Goal: Task Accomplishment & Management: Manage account settings

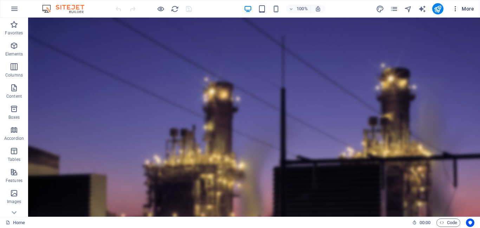
click at [462, 12] on span "More" at bounding box center [463, 8] width 22 height 7
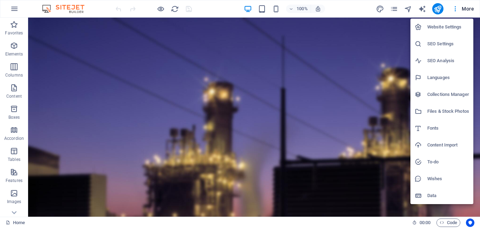
click at [445, 29] on h6 "Website Settings" at bounding box center [448, 27] width 42 height 8
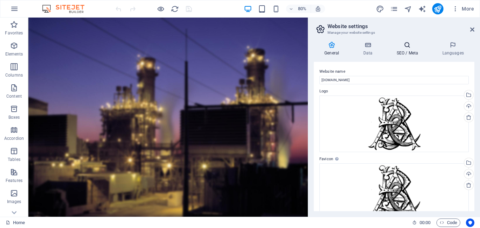
click at [401, 55] on h4 "SEO / Meta" at bounding box center [409, 48] width 46 height 15
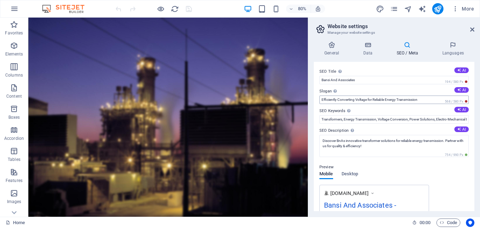
scroll to position [153, 0]
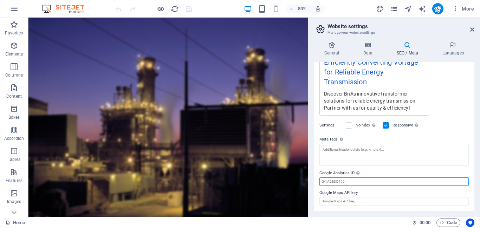
click at [342, 184] on input "Google Analytics ID Please only add the Google Analytics ID. We automatically i…" at bounding box center [393, 181] width 149 height 8
click at [351, 174] on label "Google Analytics ID Please only add the Google Analytics ID. We automatically i…" at bounding box center [393, 173] width 149 height 8
click at [351, 177] on input "Google Analytics ID Please only add the Google Analytics ID. We automatically i…" at bounding box center [393, 181] width 149 height 8
paste input "G-1KQNTY0XB0"
type input "G-1KQNTY0XB0"
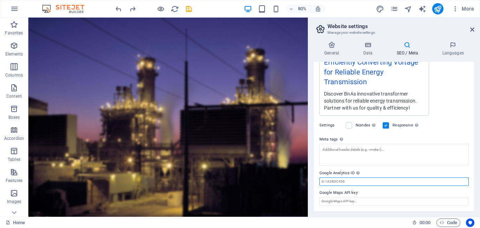
paste input "G-1KQNTY0XB0"
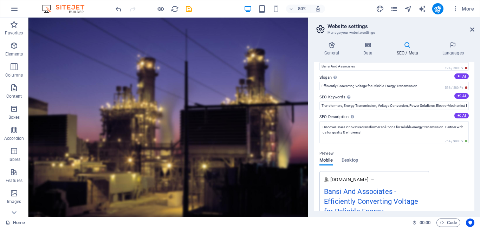
scroll to position [0, 0]
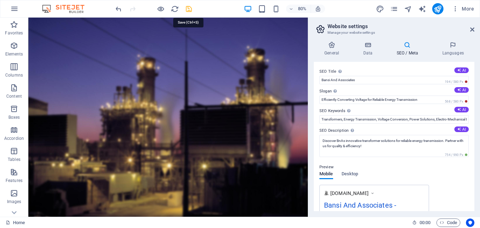
type input "G-1KQNTY0XB0"
click at [189, 7] on icon "save" at bounding box center [189, 9] width 8 height 8
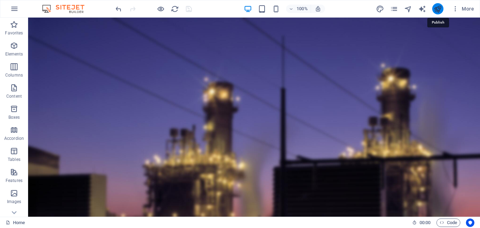
click at [435, 7] on icon "publish" at bounding box center [438, 9] width 8 height 8
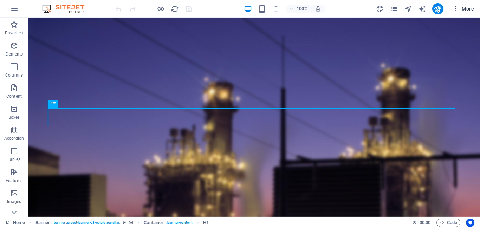
click at [473, 8] on span "More" at bounding box center [463, 8] width 22 height 7
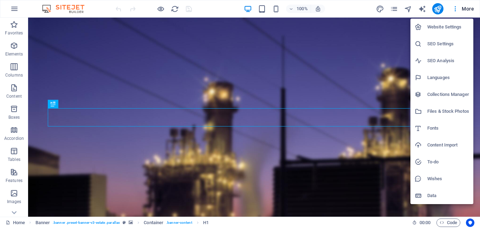
click at [439, 43] on h6 "SEO Settings" at bounding box center [448, 44] width 42 height 8
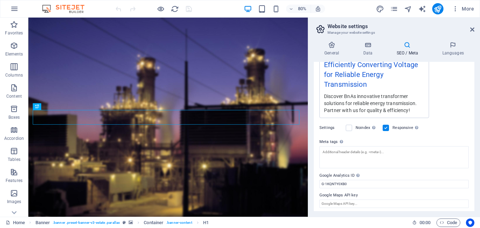
scroll to position [150, 0]
click at [357, 186] on input "G-1KQNTY0XB0" at bounding box center [393, 184] width 149 height 8
